Goal: Information Seeking & Learning: Learn about a topic

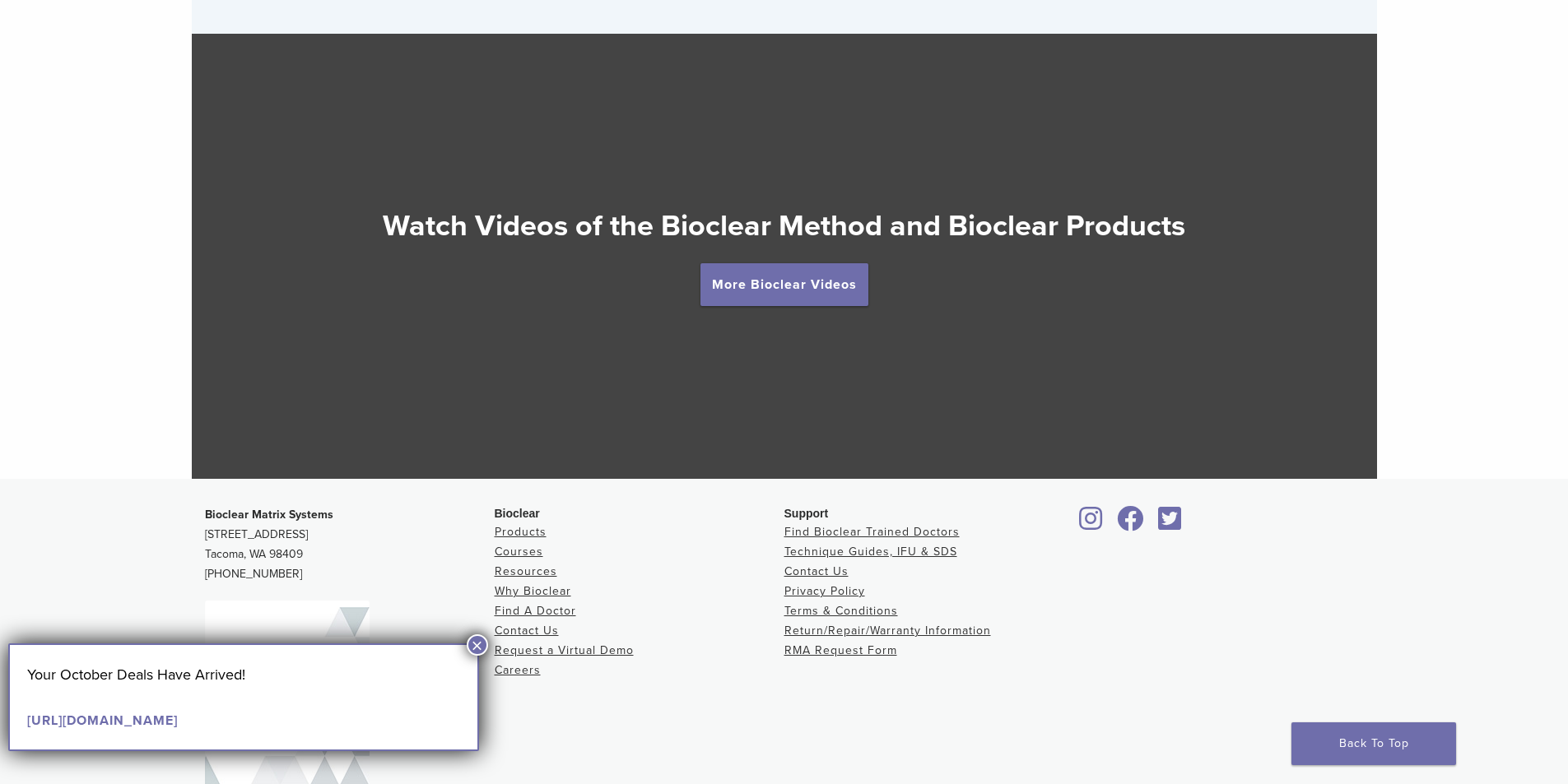
scroll to position [2881, 0]
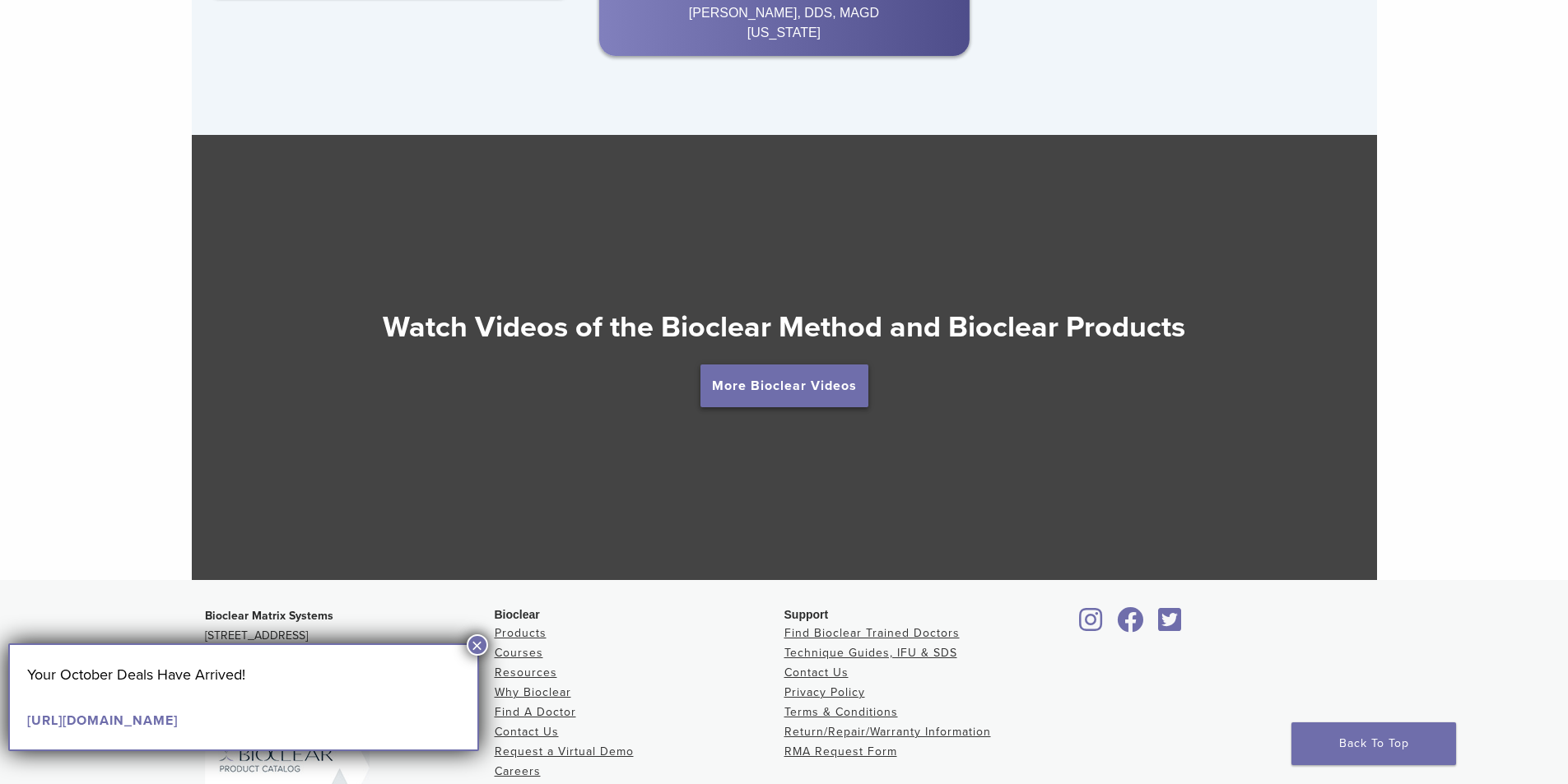
click at [827, 389] on link "More Bioclear Videos" at bounding box center [784, 386] width 168 height 43
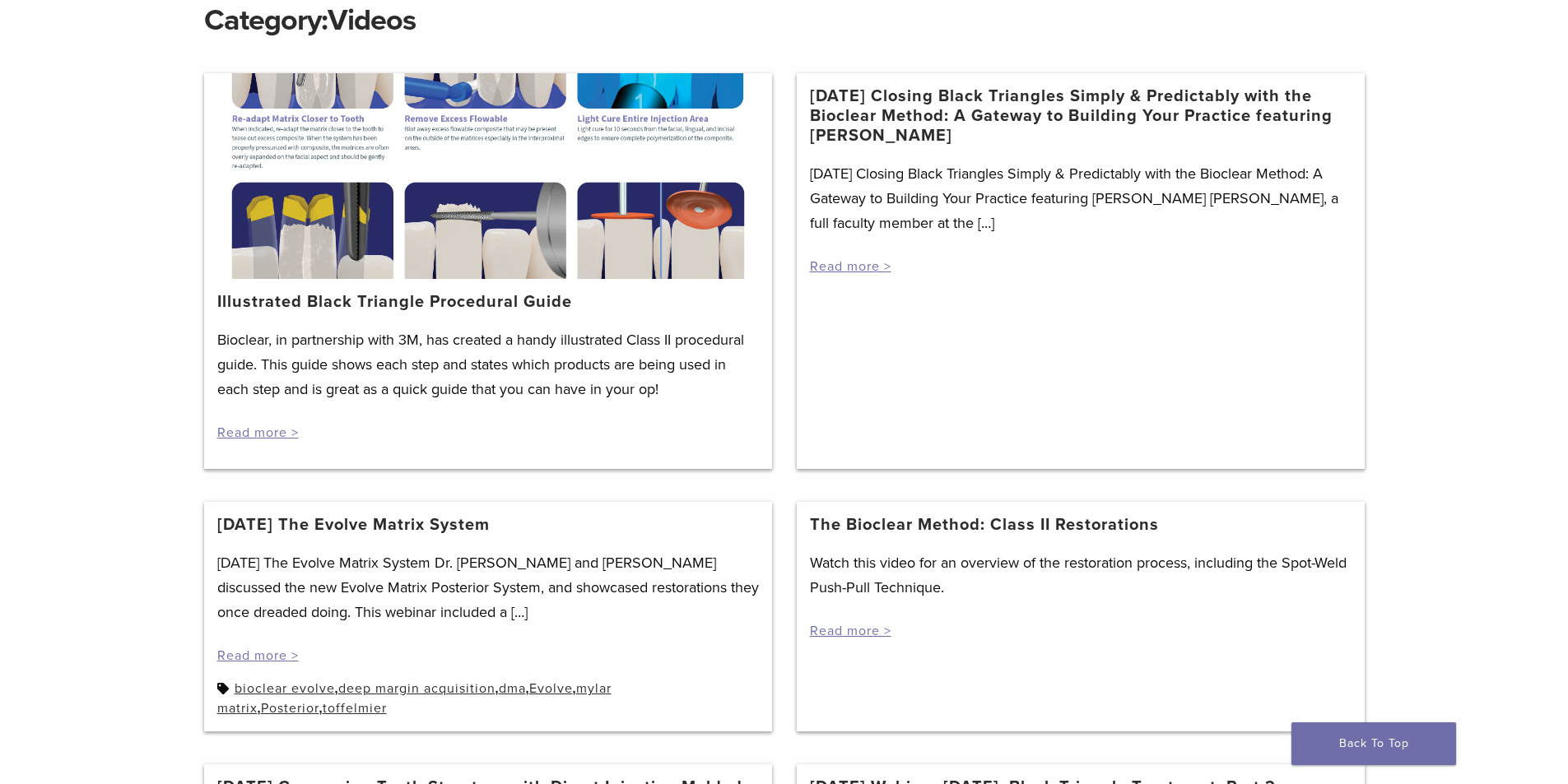
scroll to position [247, 0]
click at [257, 433] on link "Read more >" at bounding box center [258, 432] width 82 height 17
